Goal: Use online tool/utility: Utilize a website feature to perform a specific function

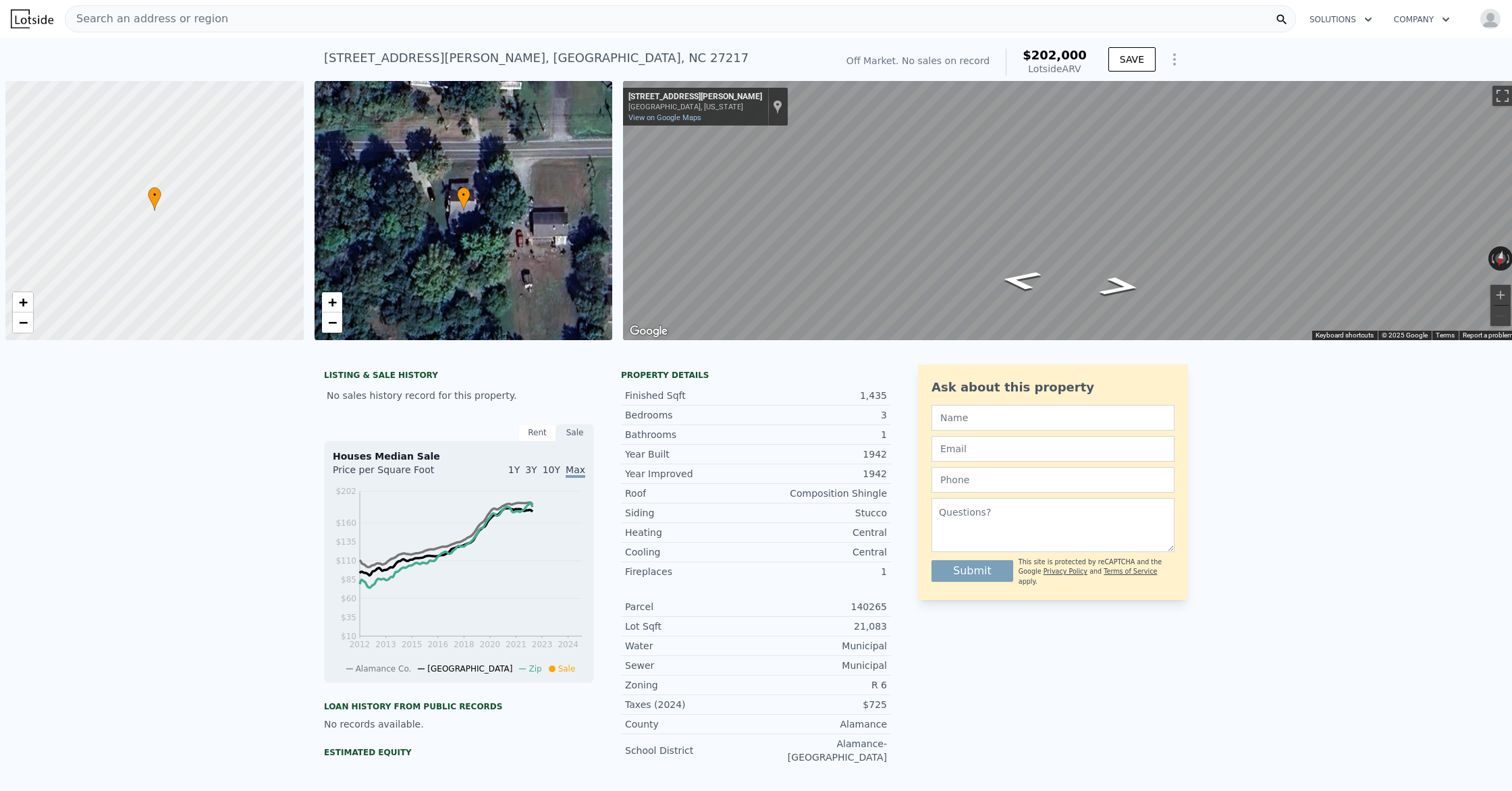
scroll to position [0, 6]
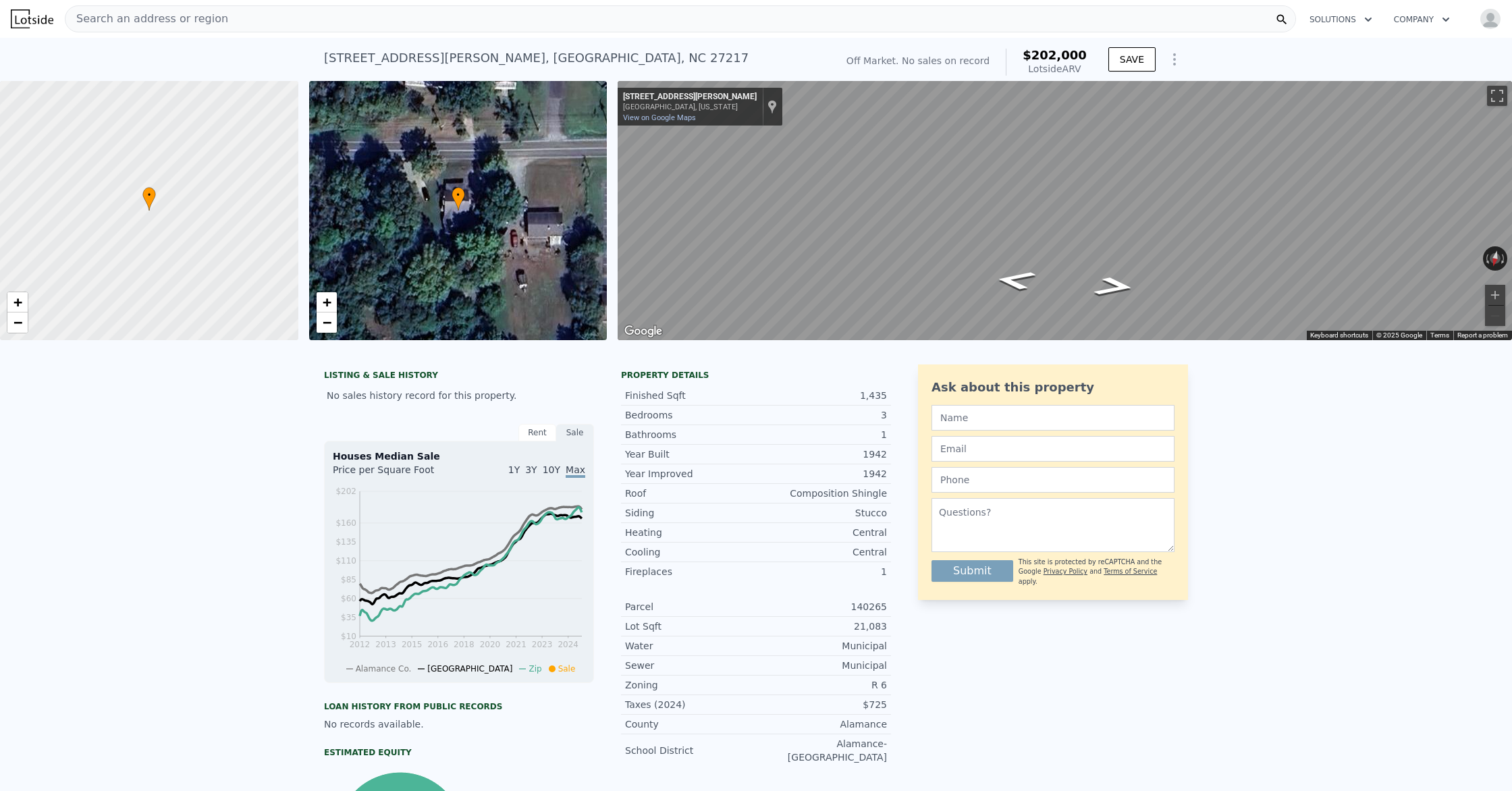
type input "$ 30,000"
click at [747, 17] on img "button" at bounding box center [1491, 18] width 21 height 21
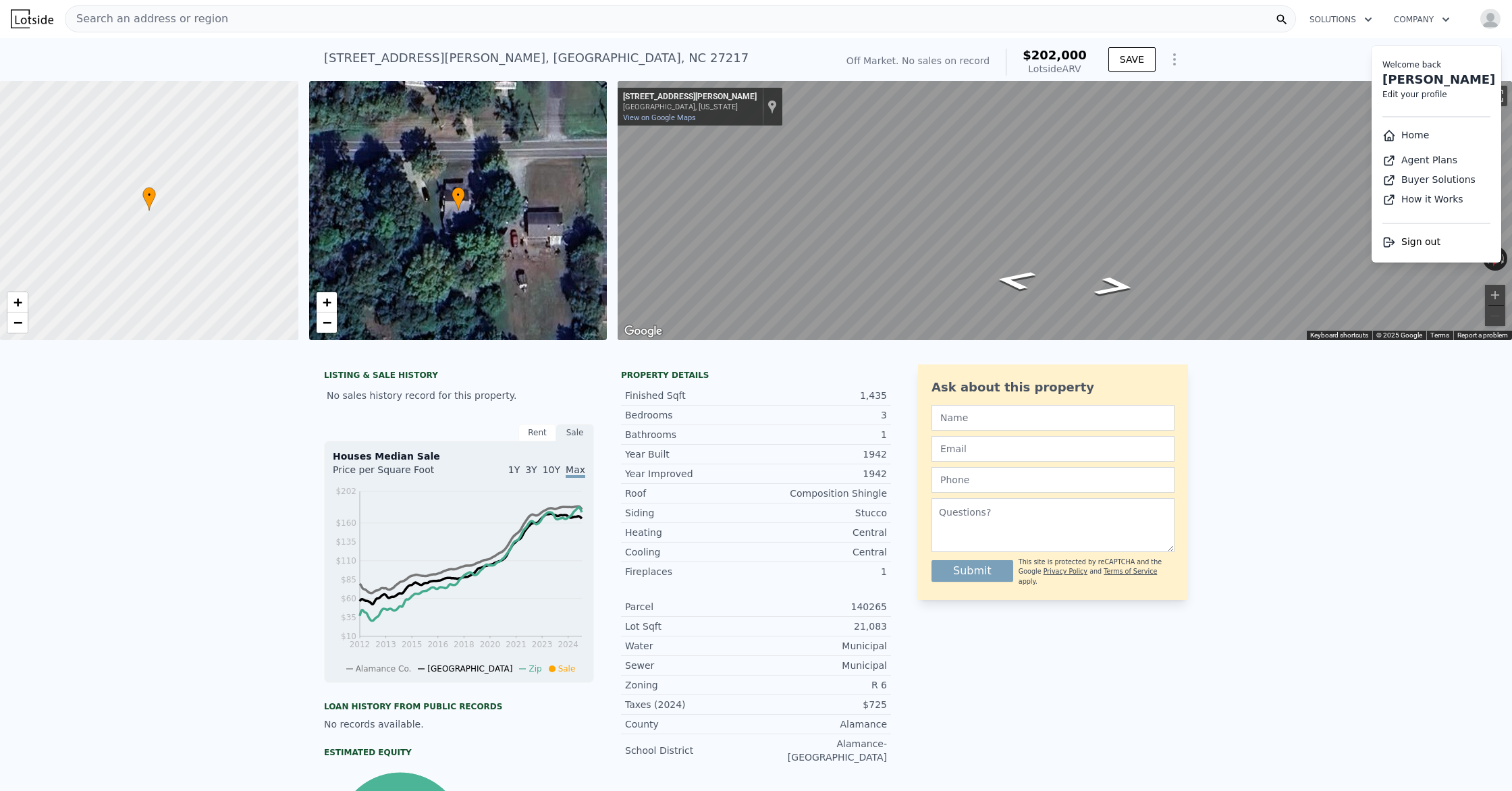
click at [35, 21] on img at bounding box center [32, 19] width 42 height 19
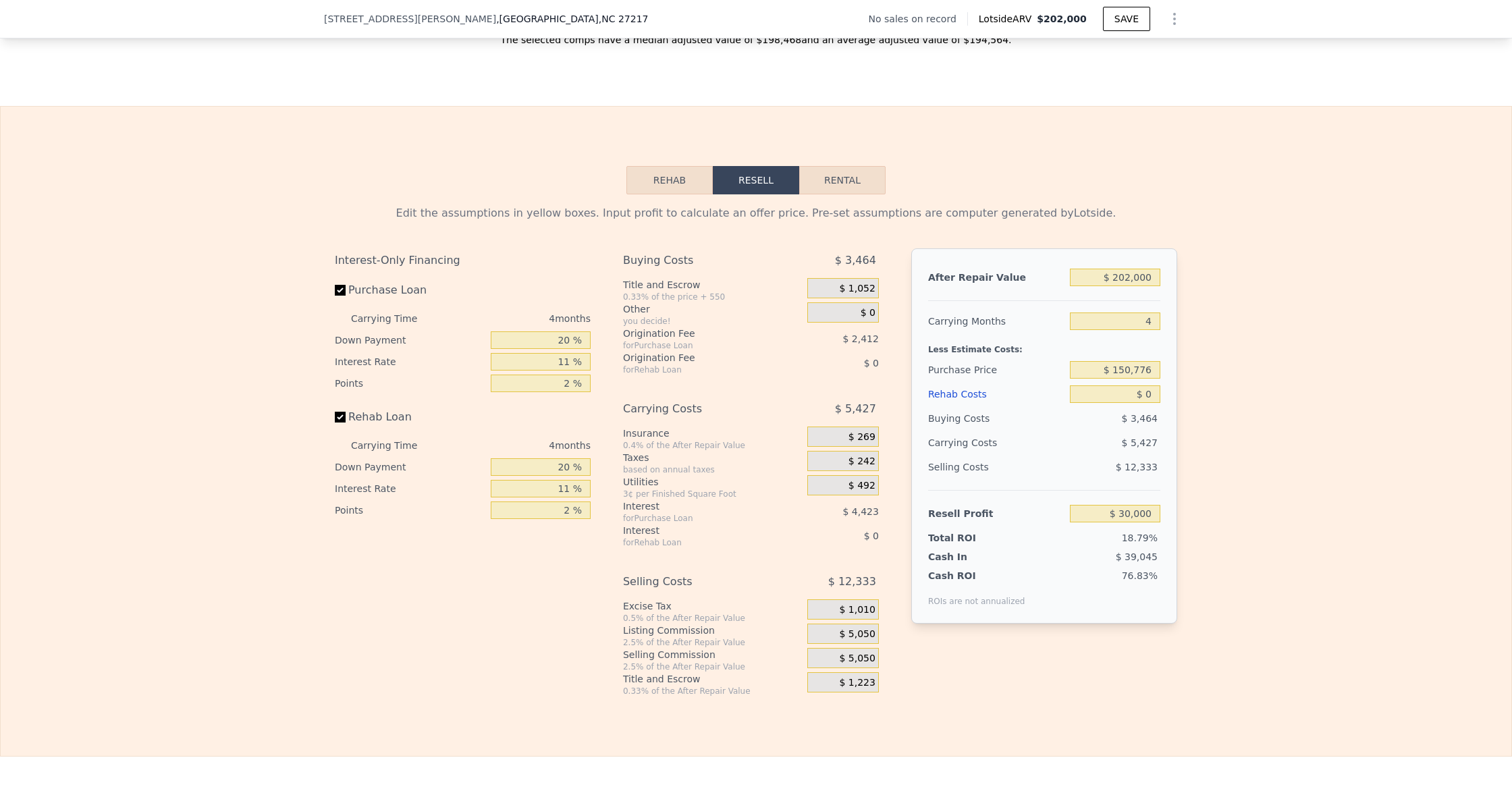
scroll to position [1703, 0]
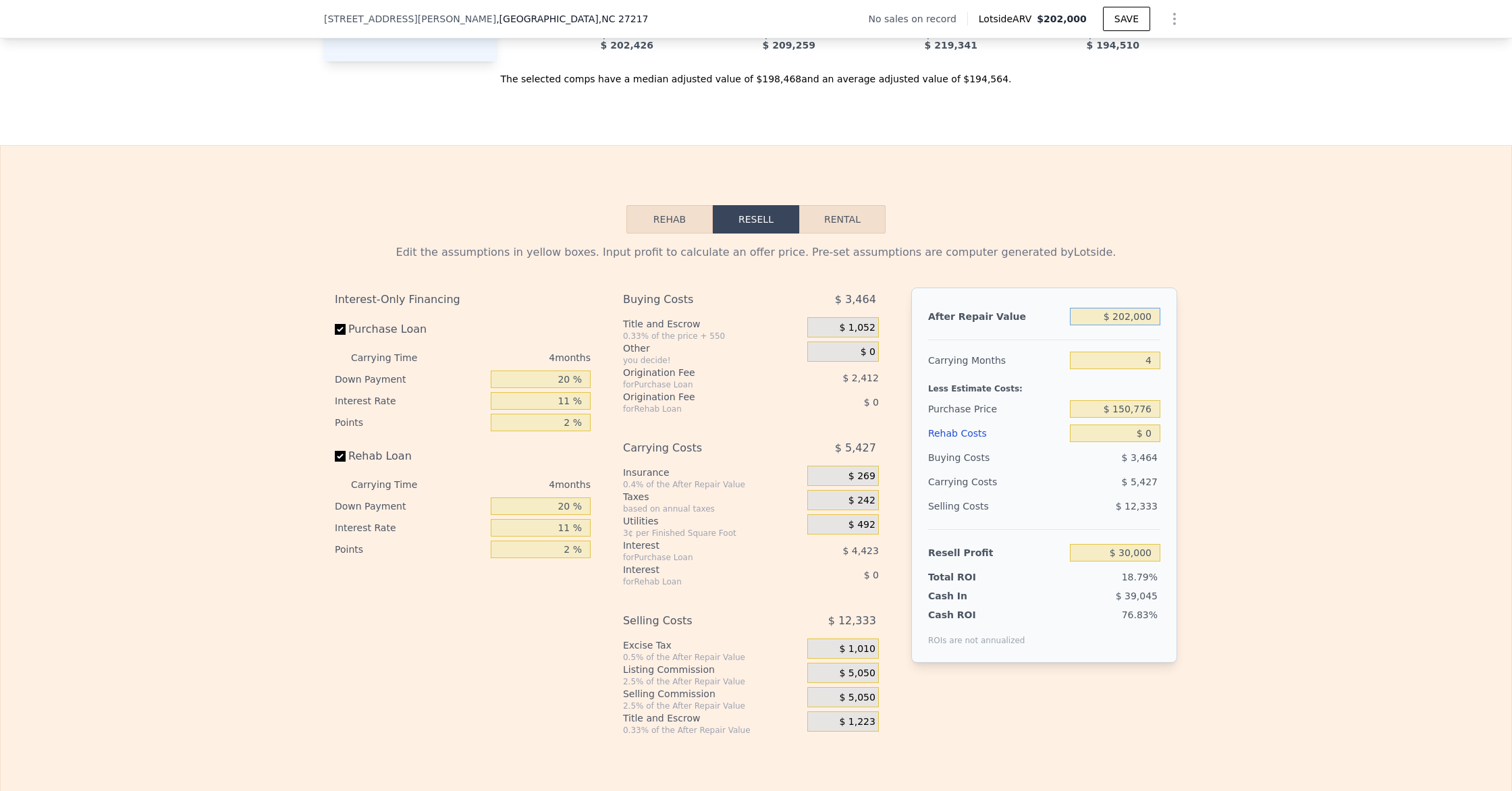
click at [1136, 316] on input "$ 202,000" at bounding box center [1116, 316] width 91 height 17
type input "$ 22,000"
type input "-$ 139,260"
type input "$ 202,000"
type input "$ 30,000"
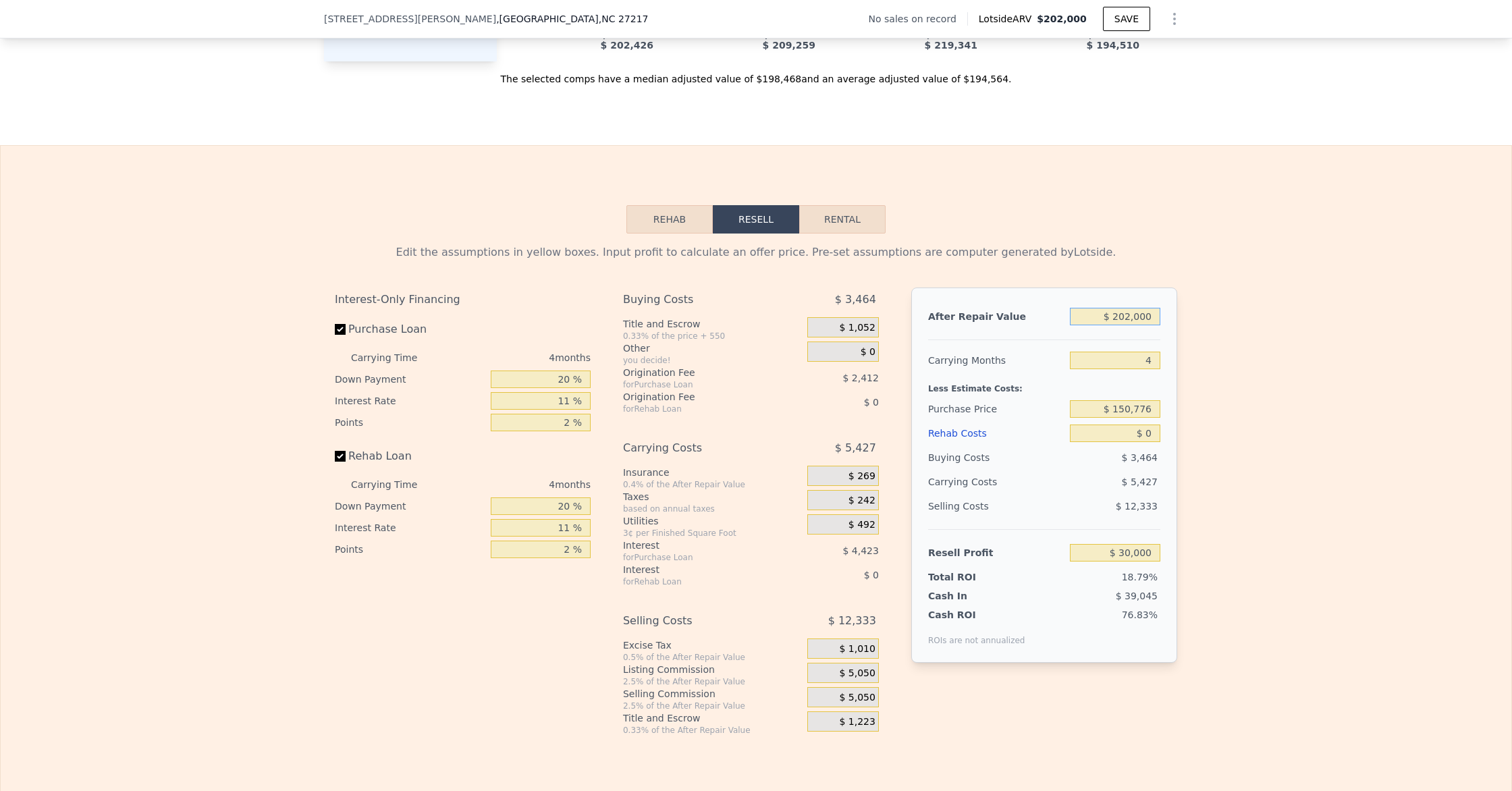
type input "$ 20,000"
type input "-$ 141,142"
type input "$ 200,000"
type input "$ 28,119"
type input "$ 200,000"
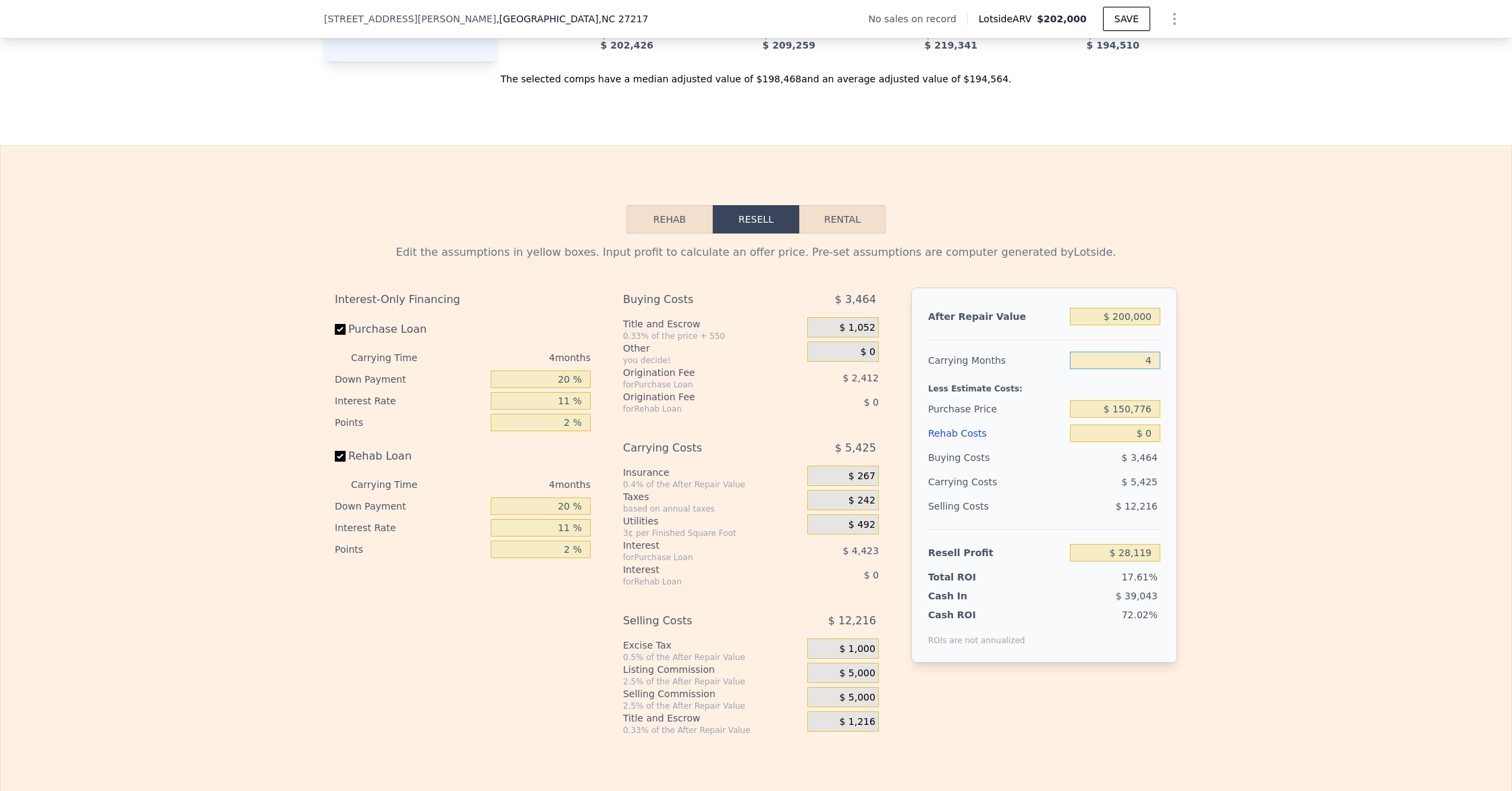
drag, startPoint x: 1115, startPoint y: 359, endPoint x: 1151, endPoint y: 361, distance: 36.1
click at [1119, 359] on input "4" at bounding box center [1116, 361] width 91 height 17
type input "5"
type input "$ 26,764"
type input "5"
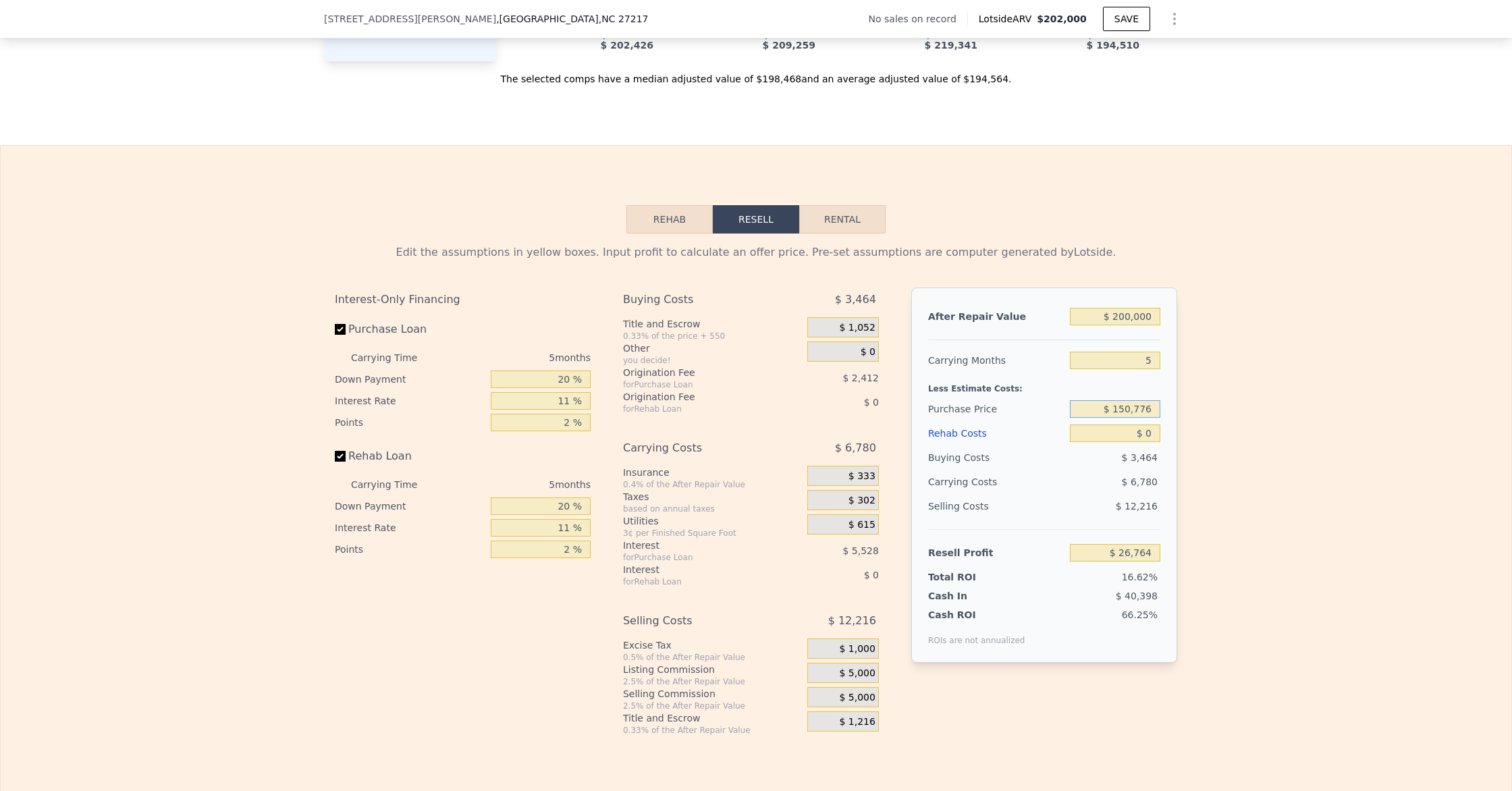
click at [1101, 413] on input "$ 150,776" at bounding box center [1116, 409] width 91 height 17
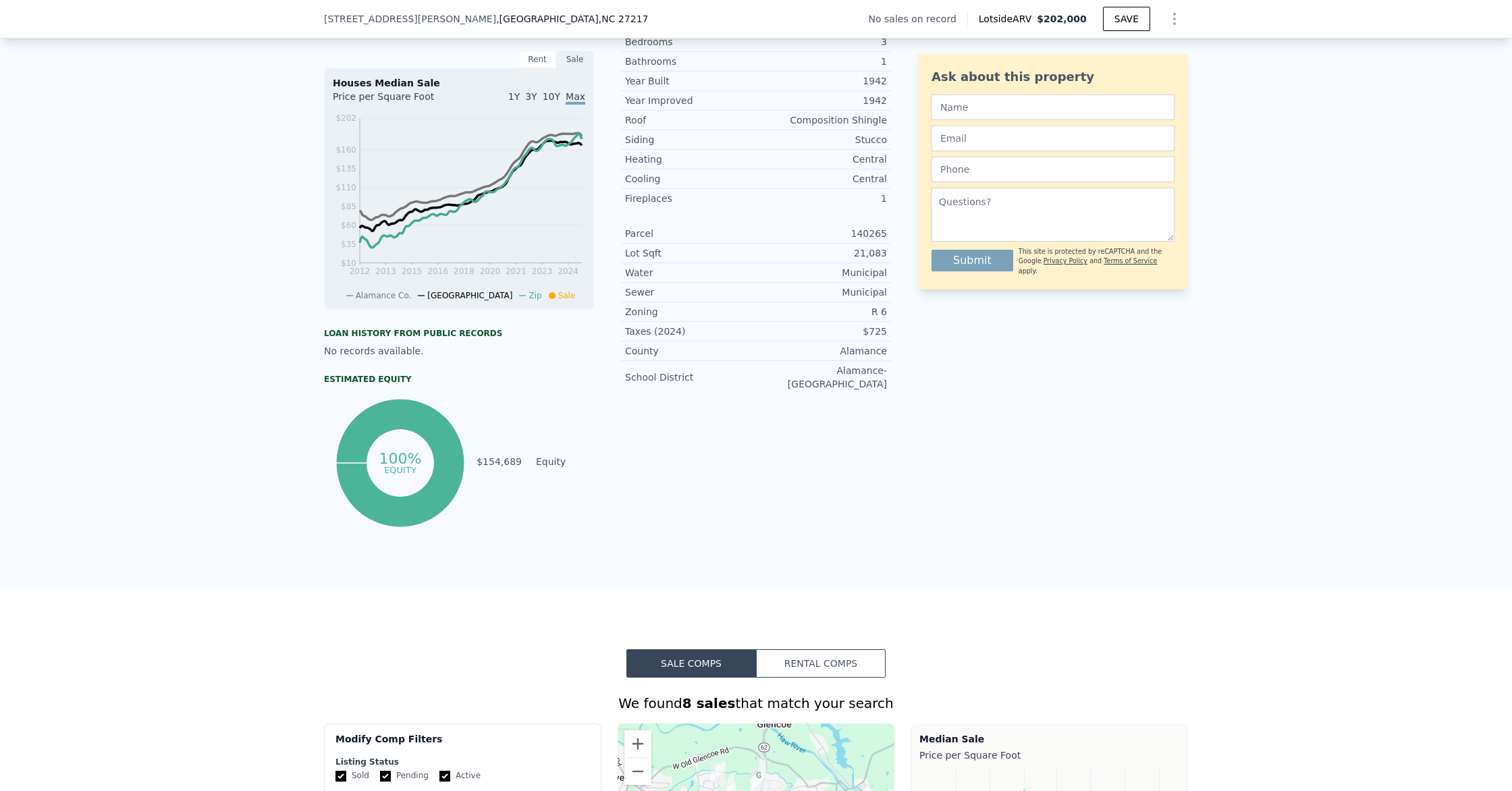
scroll to position [55, 0]
